Goal: Task Accomplishment & Management: Manage account settings

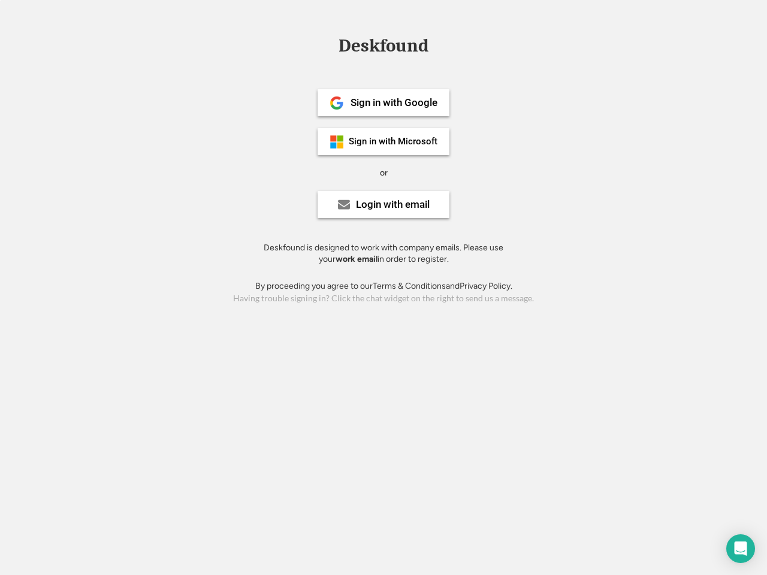
click at [384, 171] on div "or" at bounding box center [384, 173] width 8 height 12
click at [384, 48] on div "Deskfound" at bounding box center [384, 46] width 102 height 19
click at [328, 45] on div "Deskfound" at bounding box center [383, 48] width 767 height 23
click at [384, 48] on div "Deskfound" at bounding box center [384, 46] width 102 height 19
click at [384, 173] on div "or" at bounding box center [384, 173] width 8 height 12
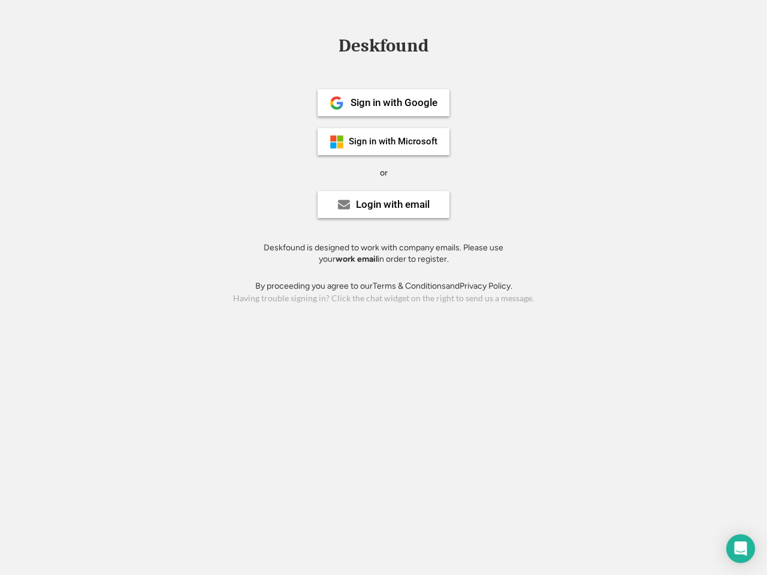
click at [384, 103] on div "Sign in with Google" at bounding box center [394, 103] width 87 height 10
click at [394, 103] on div "Sign in with Google" at bounding box center [394, 103] width 87 height 10
click at [337, 103] on img at bounding box center [337, 103] width 14 height 14
click at [384, 141] on div "Sign in with Microsoft" at bounding box center [393, 141] width 89 height 9
click at [394, 141] on div "Sign in with Microsoft" at bounding box center [393, 141] width 89 height 9
